Goal: Task Accomplishment & Management: Manage account settings

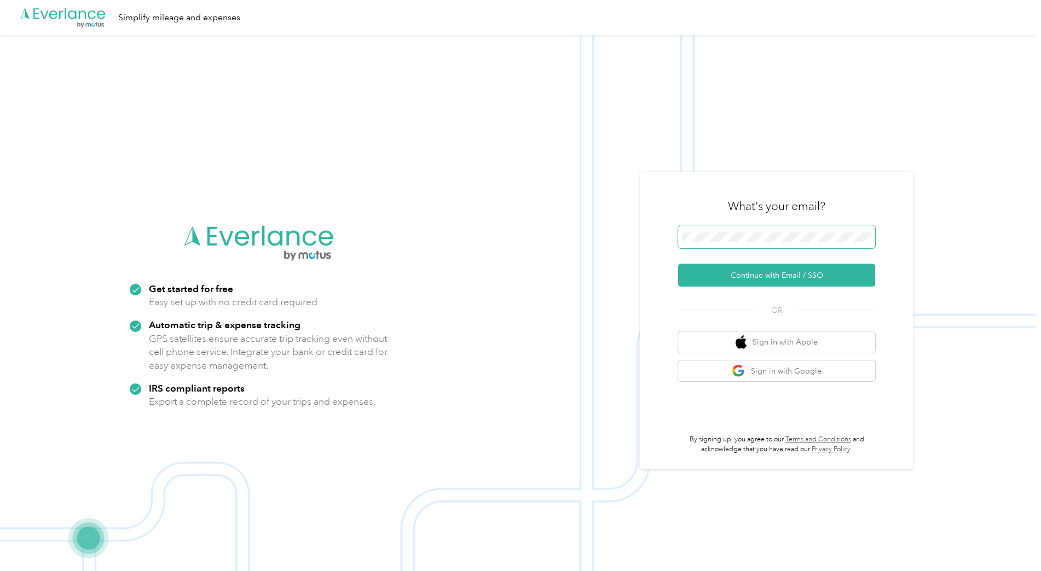
click at [767, 231] on span at bounding box center [776, 236] width 197 height 23
click at [780, 279] on button "Continue with Email / SSO" at bounding box center [776, 275] width 197 height 23
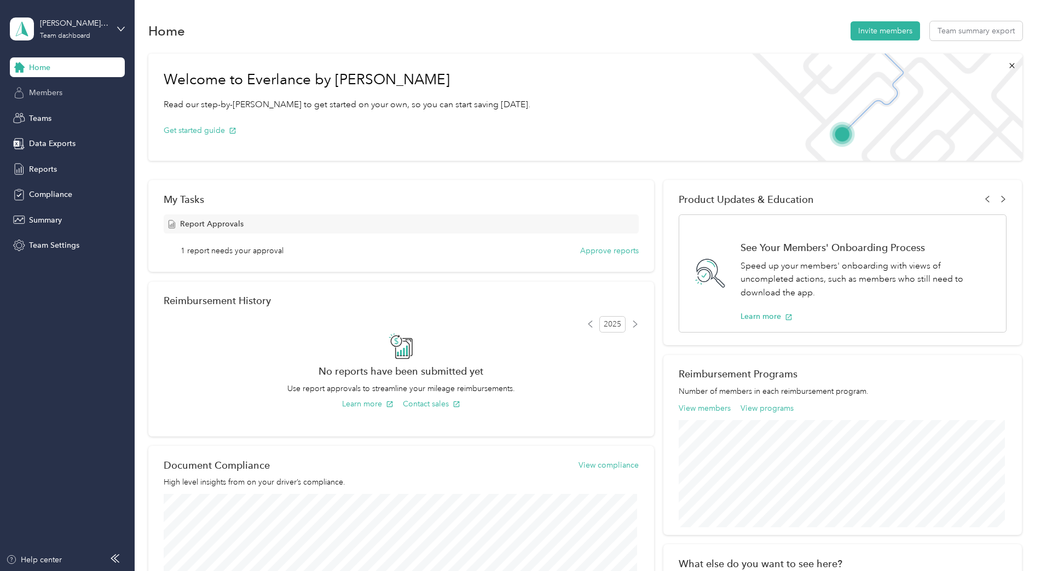
click at [55, 91] on span "Members" at bounding box center [45, 92] width 33 height 11
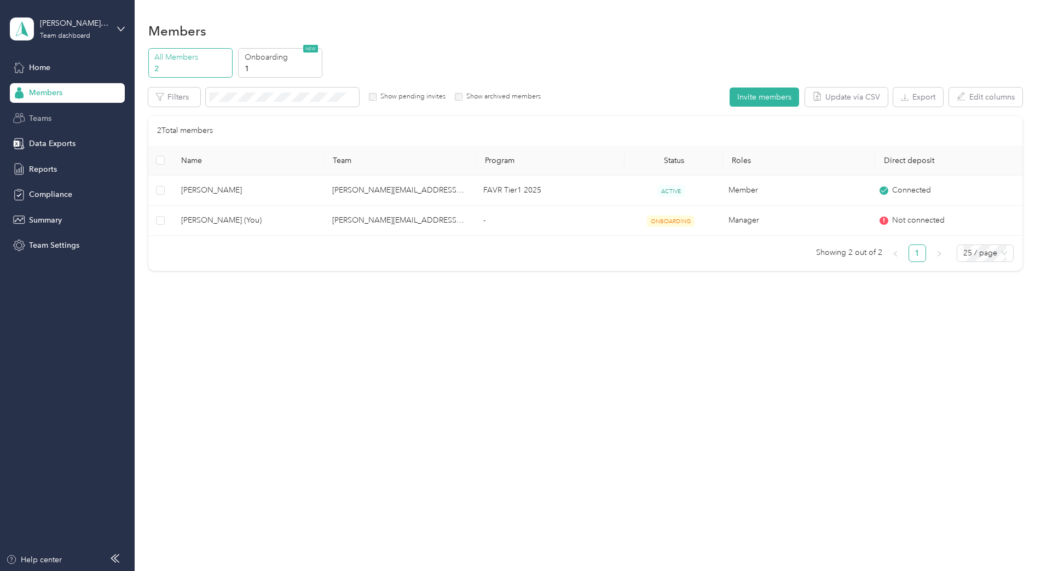
click at [42, 113] on span "Teams" at bounding box center [40, 118] width 22 height 11
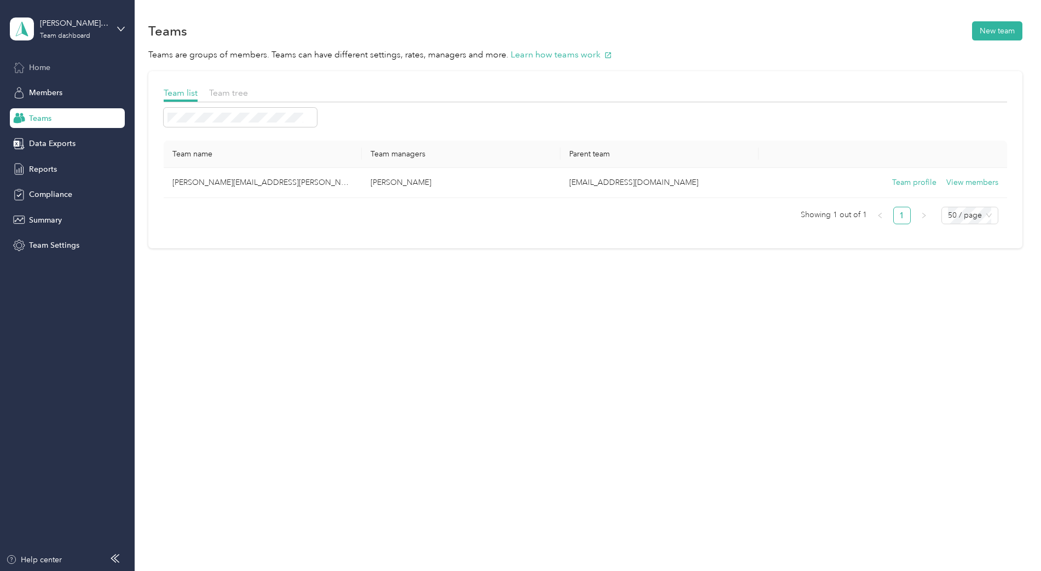
click at [39, 69] on span "Home" at bounding box center [39, 67] width 21 height 11
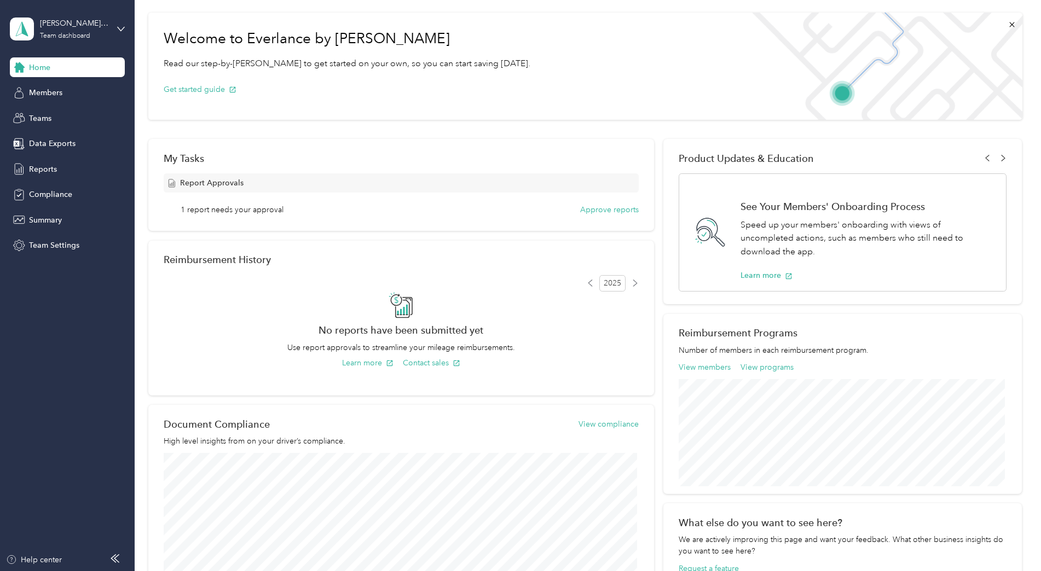
scroll to position [164, 0]
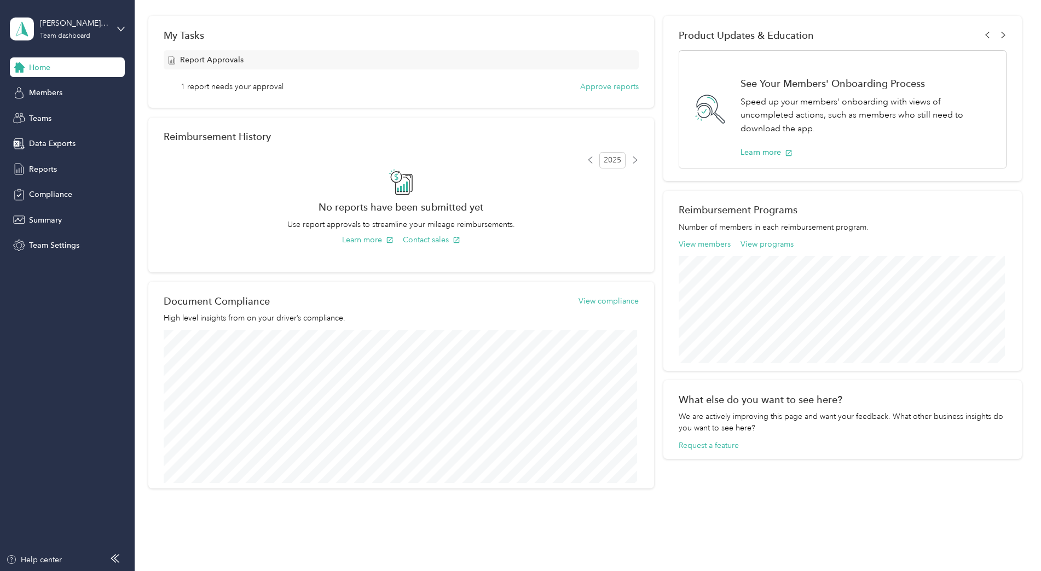
click at [237, 88] on span "1 report needs your approval" at bounding box center [232, 86] width 103 height 11
click at [621, 86] on button "Approve reports" at bounding box center [609, 86] width 59 height 11
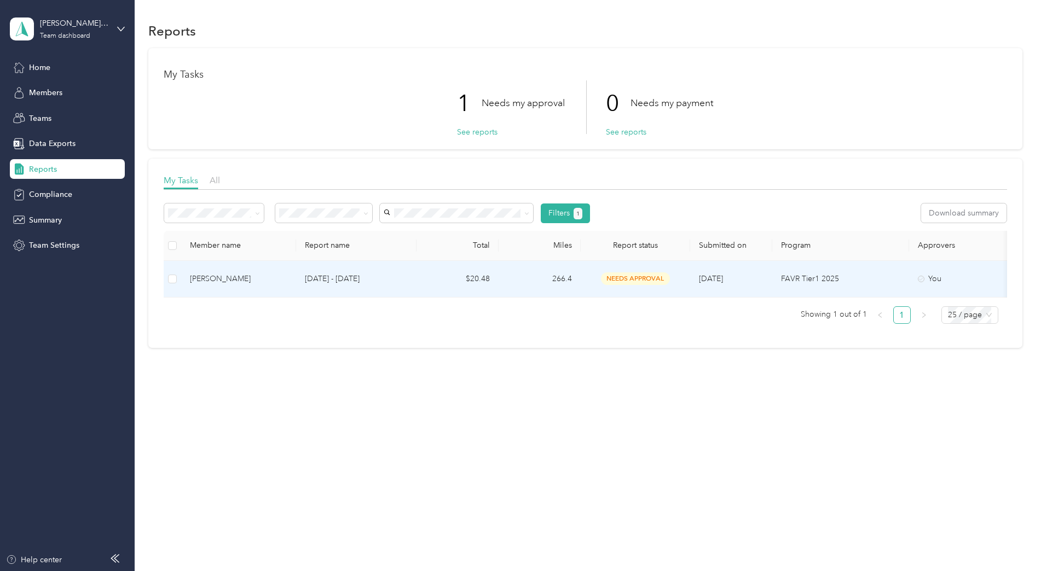
click at [605, 281] on span "needs approval" at bounding box center [635, 279] width 69 height 13
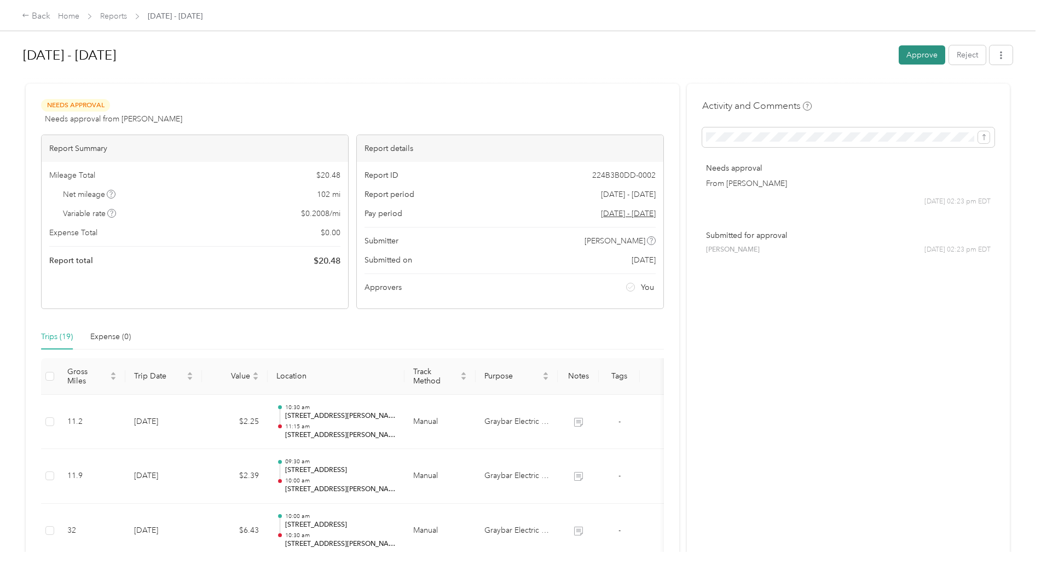
click at [924, 55] on button "Approve" at bounding box center [922, 54] width 47 height 19
